Goal: Book appointment/travel/reservation

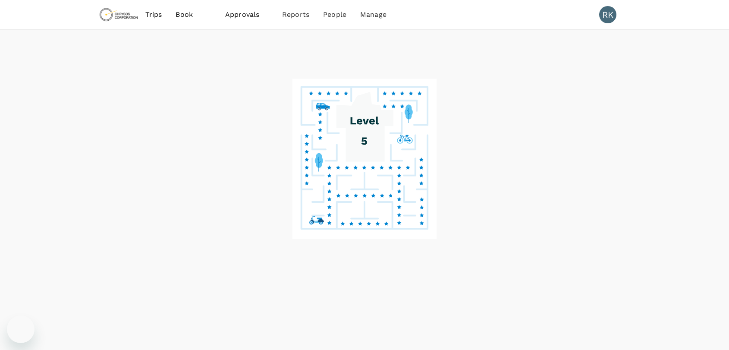
scroll to position [22, 0]
